Goal: Register for event/course

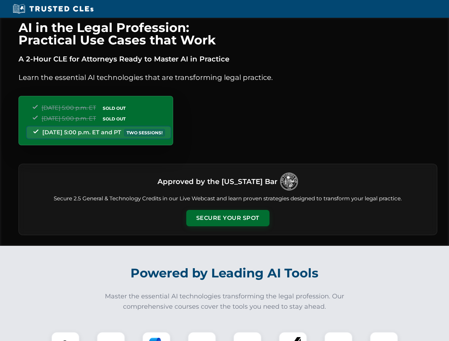
click at [227, 218] on button "Secure Your Spot" at bounding box center [227, 218] width 83 height 16
click at [65, 337] on img at bounding box center [65, 346] width 21 height 21
click at [111, 337] on div at bounding box center [111, 346] width 28 height 28
click at [156, 337] on div at bounding box center [156, 346] width 28 height 28
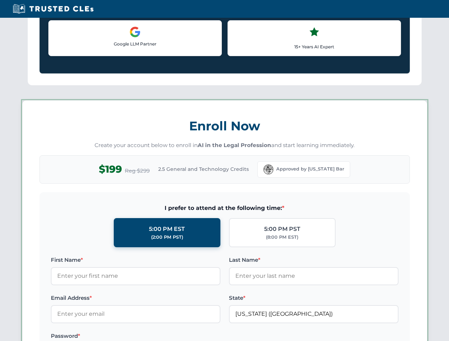
click at [247, 337] on label at bounding box center [313, 336] width 169 height 9
